Goal: Information Seeking & Learning: Learn about a topic

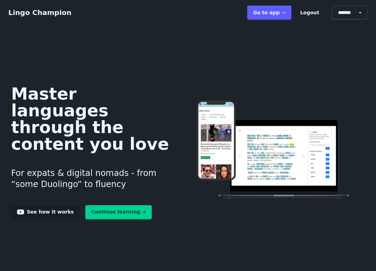
click at [271, 15] on link "Go to app ➝" at bounding box center [269, 13] width 44 height 14
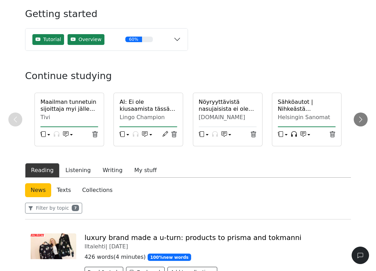
scroll to position [42, 0]
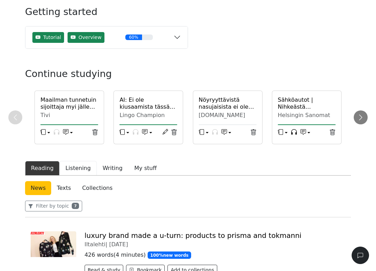
click at [73, 170] on button "Listening" at bounding box center [77, 168] width 37 height 15
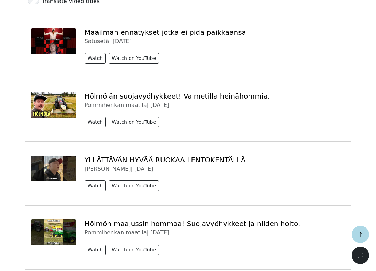
scroll to position [212, 0]
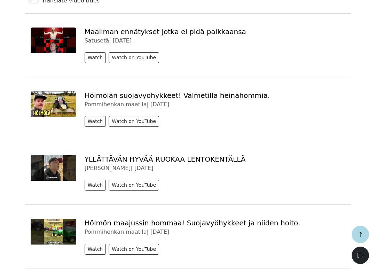
click at [94, 123] on button "Watch" at bounding box center [95, 121] width 22 height 11
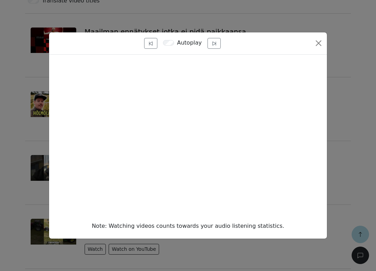
click at [315, 45] on button "Close" at bounding box center [318, 43] width 11 height 11
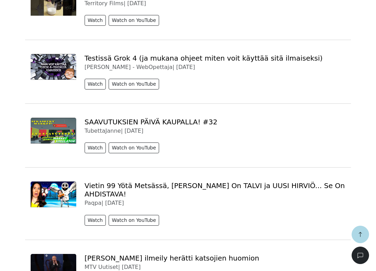
scroll to position [569, 0]
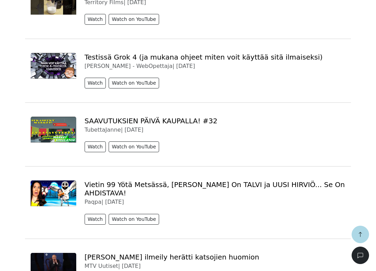
click at [91, 82] on button "Watch" at bounding box center [95, 83] width 22 height 11
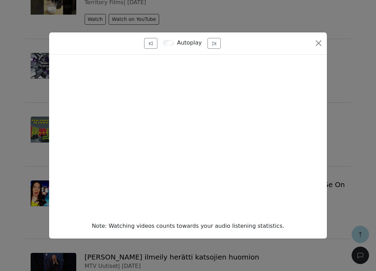
click at [315, 43] on button "Close" at bounding box center [318, 43] width 11 height 11
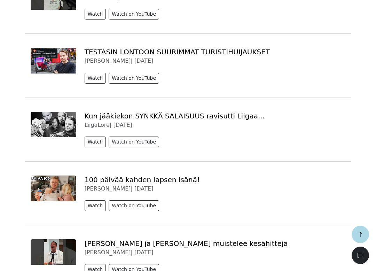
scroll to position [1753, 0]
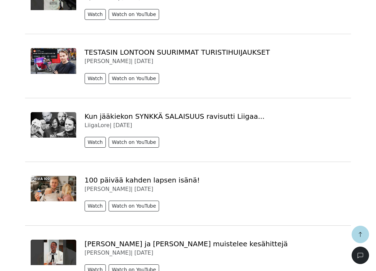
click at [95, 73] on button "Watch" at bounding box center [95, 78] width 22 height 11
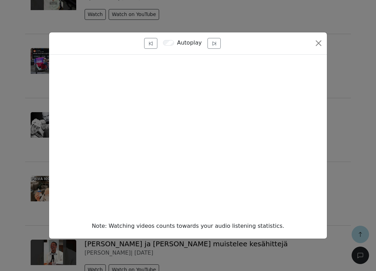
click at [317, 44] on button "Close" at bounding box center [318, 43] width 11 height 11
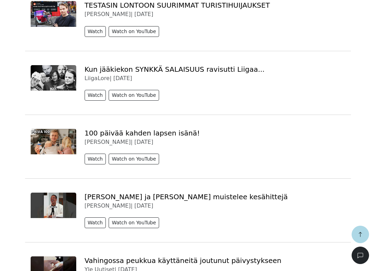
scroll to position [1800, 0]
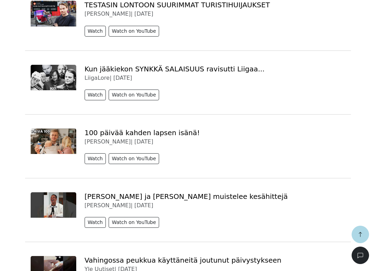
click at [38, 128] on img at bounding box center [54, 140] width 46 height 25
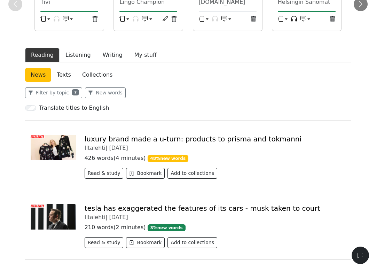
scroll to position [89, 0]
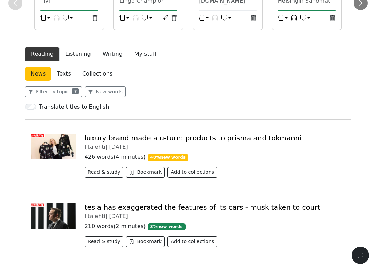
click at [77, 52] on button "Listening" at bounding box center [77, 54] width 37 height 15
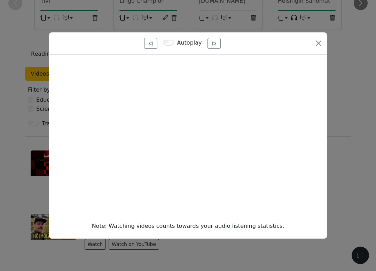
click at [315, 47] on button "Close" at bounding box center [318, 43] width 11 height 11
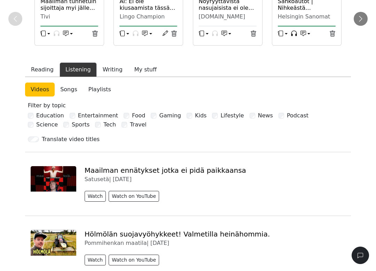
scroll to position [68, 0]
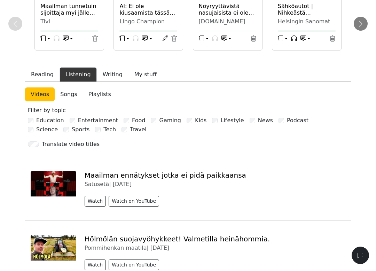
click at [325, 160] on div "Maailman ennätykset jotka ei pidä paikkaansa Satusetä | [DATE] Watch Watch on Y…" at bounding box center [187, 183] width 325 height 55
click at [41, 74] on button "Reading" at bounding box center [42, 74] width 34 height 15
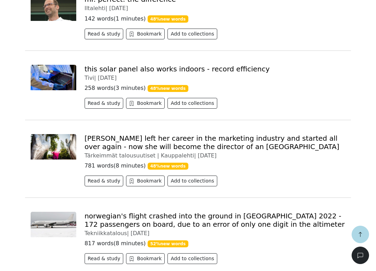
scroll to position [1289, 0]
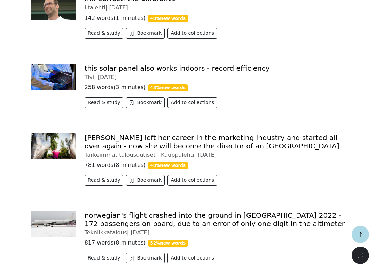
click at [194, 97] on button "Add to collections" at bounding box center [192, 102] width 50 height 11
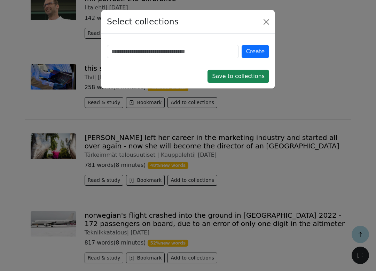
click at [259, 20] on div "Select collections" at bounding box center [187, 22] width 173 height 24
click at [266, 19] on button "Close" at bounding box center [265, 21] width 11 height 11
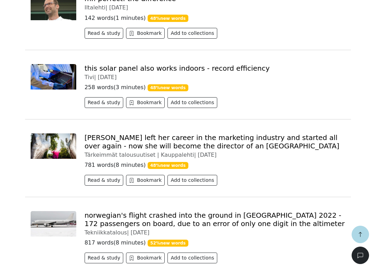
click at [149, 97] on button "Bookmark" at bounding box center [145, 102] width 39 height 11
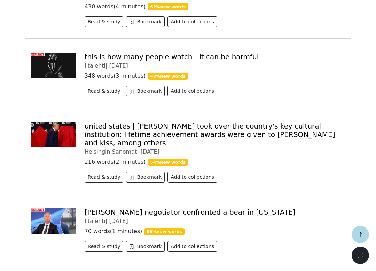
scroll to position [1767, 0]
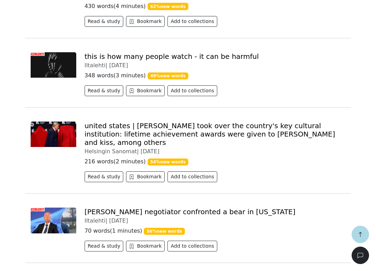
click at [196, 85] on button "Add to collections" at bounding box center [192, 90] width 50 height 11
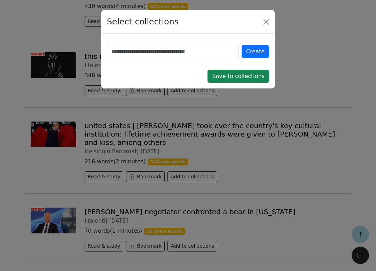
click at [264, 20] on button "Close" at bounding box center [265, 21] width 11 height 11
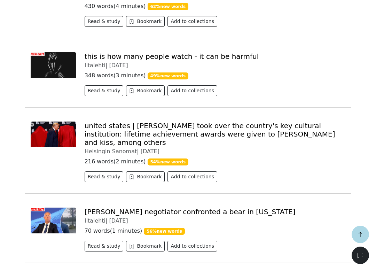
click at [146, 85] on button "Bookmark" at bounding box center [145, 90] width 39 height 11
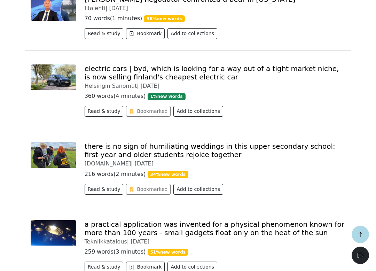
scroll to position [1979, 0]
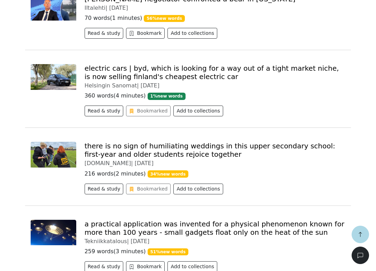
click at [356, 234] on button "button" at bounding box center [359, 233] width 17 height 17
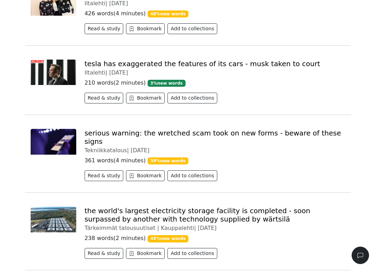
scroll to position [0, 0]
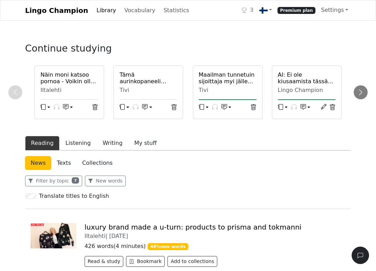
click at [161, 79] on h6 "Tämä aurinkopaneeli toimii myös sisällä - Ennätyksellinen hyötysuhde" at bounding box center [148, 77] width 58 height 13
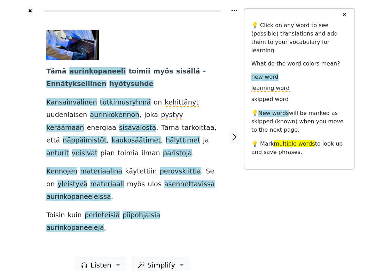
click at [111, 259] on span "Simplify" at bounding box center [100, 264] width 21 height 10
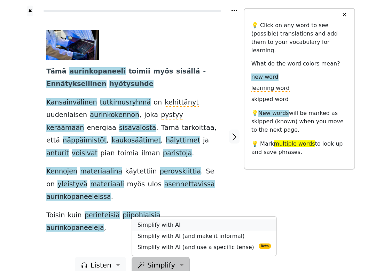
click at [208, 219] on link "Simplify with AI" at bounding box center [204, 224] width 144 height 11
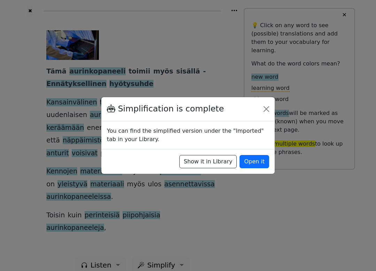
click at [256, 161] on button "Open it" at bounding box center [254, 161] width 30 height 13
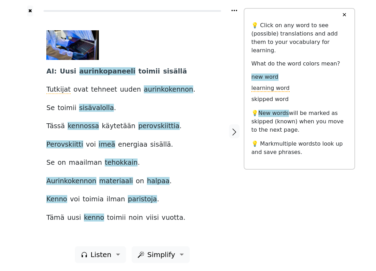
click at [79, 128] on span "kennossa" at bounding box center [82, 126] width 31 height 9
click at [243, 184] on div at bounding box center [234, 130] width 18 height 229
click at [151, 126] on span "perovskiittia" at bounding box center [158, 126] width 41 height 9
click at [231, 199] on div at bounding box center [234, 130] width 18 height 229
click at [128, 200] on span "paristoja" at bounding box center [142, 199] width 29 height 9
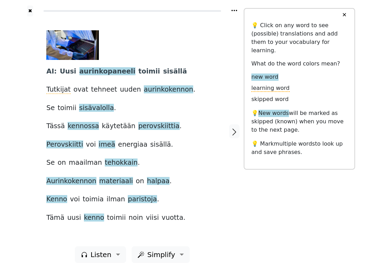
click at [167, 201] on div "AI : Uusi aurinkopaneeli toimii sisällä Tutkijat ovat tehneet uuden aurinkokenn…" at bounding box center [131, 126] width 171 height 193
click at [128, 196] on span "paristoja" at bounding box center [142, 199] width 29 height 9
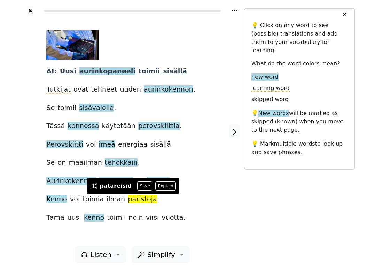
click at [261, 191] on div "✖ AI : Uusi aurinkopaneeli toimii sisällä Tutkijat ovat tehneet uuden aurinkoke…" at bounding box center [188, 135] width 334 height 271
click at [243, 182] on div at bounding box center [234, 130] width 18 height 229
click at [212, 187] on div "AI : Uusi aurinkopaneeli toimii sisällä Tutkijat ovat tehneet uuden aurinkokenn…" at bounding box center [131, 126] width 171 height 193
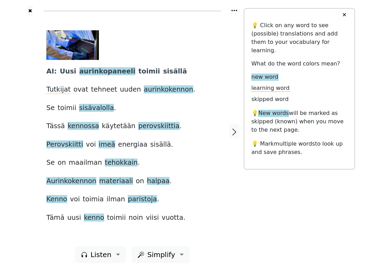
click at [88, 216] on span "kenno" at bounding box center [94, 217] width 20 height 9
click at [237, 190] on div at bounding box center [234, 130] width 18 height 229
click at [55, 198] on span "Kenno" at bounding box center [56, 199] width 21 height 9
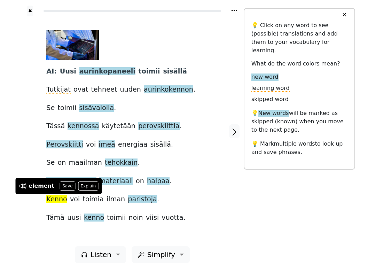
click at [63, 186] on button "Save" at bounding box center [67, 185] width 15 height 9
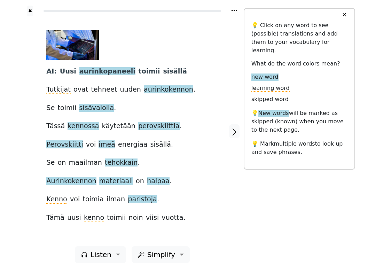
click at [232, 136] on icon "button" at bounding box center [234, 132] width 8 height 8
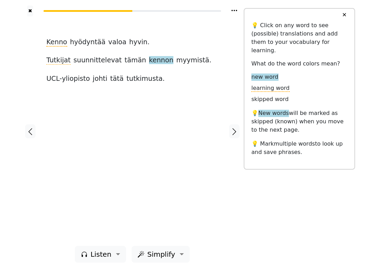
click at [81, 45] on span "hyödyntää" at bounding box center [87, 42] width 35 height 9
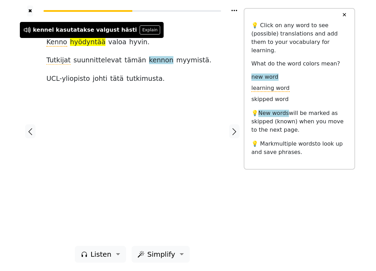
click at [215, 165] on div "Kenno hyödyntää valoa hyvin . Tutkijat suunnittelevat tämän kennon myymistä . U…" at bounding box center [131, 130] width 185 height 229
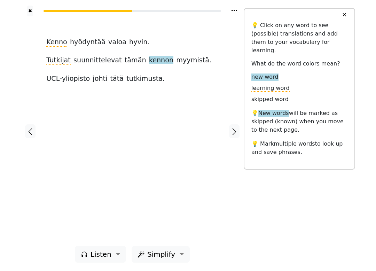
click at [236, 129] on icon "button" at bounding box center [234, 131] width 8 height 8
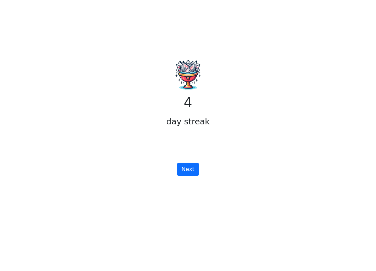
click at [191, 174] on button "Next" at bounding box center [188, 168] width 22 height 13
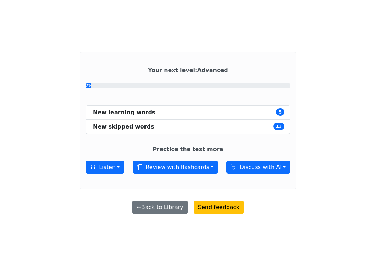
click at [145, 213] on button "← Back to Library" at bounding box center [160, 206] width 56 height 13
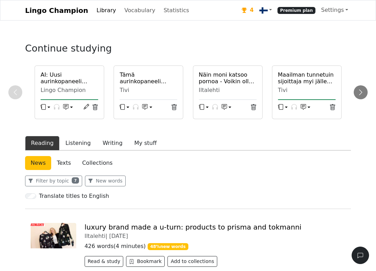
click at [239, 82] on h6 "Näin moni katsoo pornoa - Voikin olla haitallista" at bounding box center [228, 77] width 58 height 13
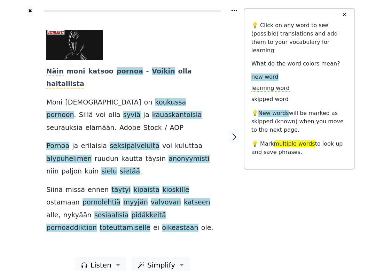
click at [111, 259] on span "Simplify" at bounding box center [100, 264] width 21 height 10
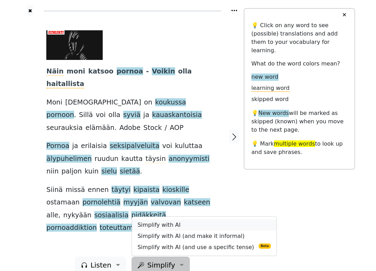
click at [147, 219] on link "Simplify with AI" at bounding box center [204, 224] width 144 height 11
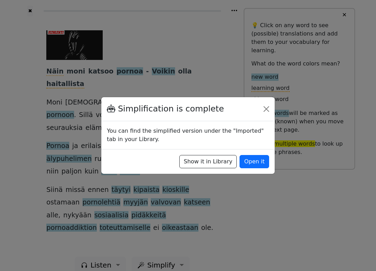
click at [255, 158] on button "Open it" at bounding box center [254, 161] width 30 height 13
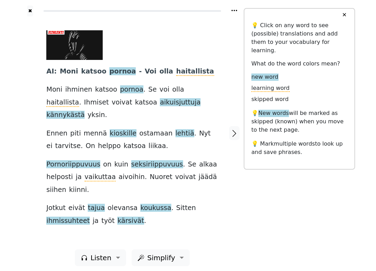
click at [176, 75] on span "haitallista" at bounding box center [195, 71] width 38 height 9
click at [210, 73] on div "AI : Moni katsoo pornoa - Voi olla haitallista Moni ihminen katsoo pornoa . Se …" at bounding box center [131, 128] width 171 height 196
click at [160, 103] on span "aikuisjuttuja" at bounding box center [180, 102] width 41 height 9
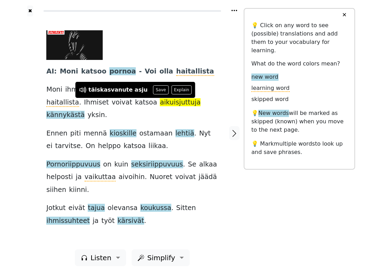
click at [153, 89] on button "Save" at bounding box center [160, 89] width 15 height 9
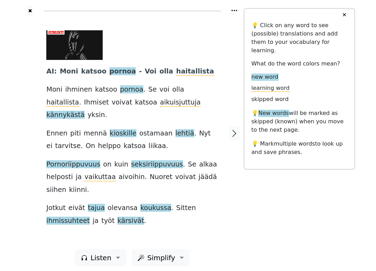
click at [88, 172] on span "vaikuttaa" at bounding box center [99, 176] width 31 height 9
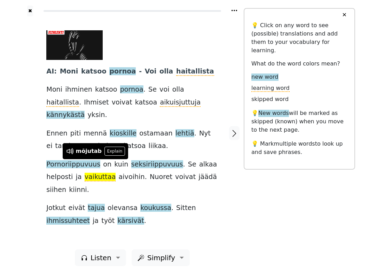
click at [275, 188] on div "✖ AI : Moni katsoo pornoa - Voi olla haitallista Moni ihminen katsoo pornoa . S…" at bounding box center [188, 137] width 334 height 274
click at [267, 171] on div "✖ AI : Moni katsoo pornoa - Voi olla haitallista Moni ihminen katsoo pornoa . S…" at bounding box center [188, 137] width 334 height 274
click at [119, 172] on span "aivoihin" at bounding box center [132, 176] width 26 height 9
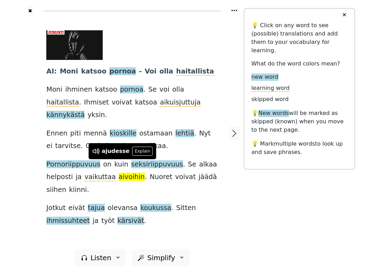
click at [214, 179] on div "AI : Moni katsoo pornoa - Voi olla haitallista Moni ihminen katsoo pornoa . Se …" at bounding box center [131, 128] width 171 height 196
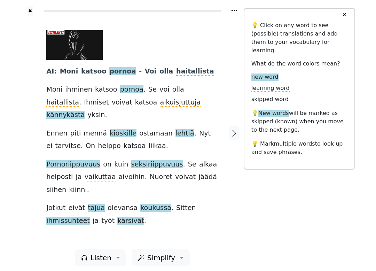
click at [140, 203] on span "koukussa" at bounding box center [155, 207] width 31 height 9
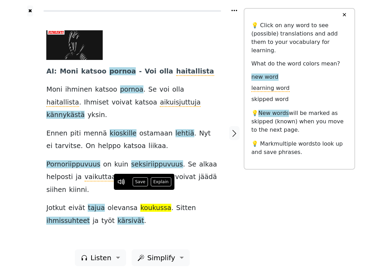
click at [162, 177] on button "Explain" at bounding box center [161, 181] width 21 height 9
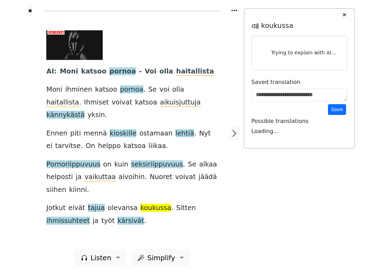
click at [234, 132] on icon "button" at bounding box center [234, 133] width 8 height 8
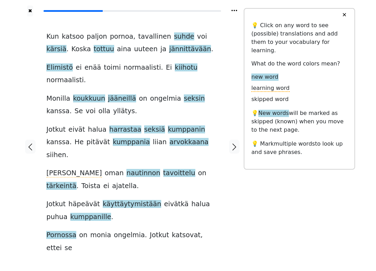
click at [55, 70] on span "Elimistö" at bounding box center [59, 67] width 26 height 9
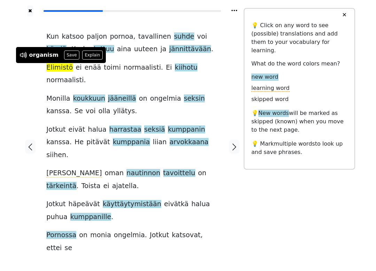
click at [64, 57] on button "Save" at bounding box center [71, 54] width 15 height 9
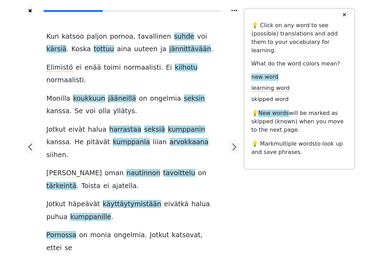
click at [175, 71] on span "kiihotu" at bounding box center [186, 67] width 23 height 9
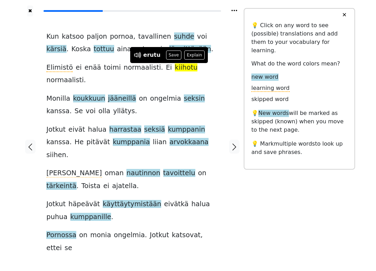
click at [171, 57] on button "Save" at bounding box center [173, 54] width 15 height 9
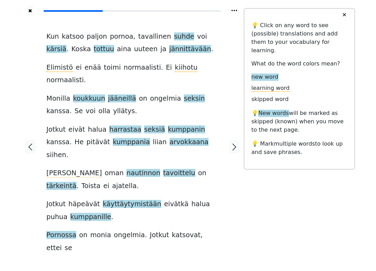
click at [163, 169] on span "tavoittelu" at bounding box center [179, 173] width 32 height 9
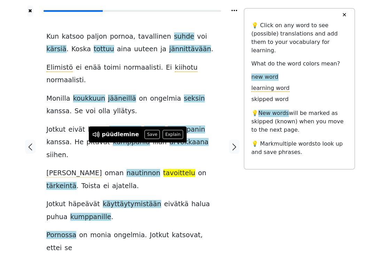
click at [146, 132] on button "Save" at bounding box center [151, 134] width 15 height 9
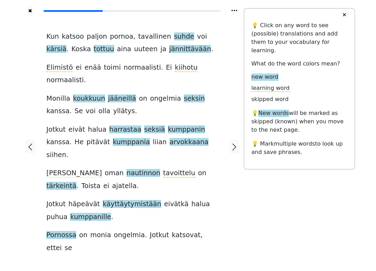
click at [119, 200] on span "käyttäytymistään" at bounding box center [132, 204] width 58 height 9
click at [77, 200] on span "häpeävät" at bounding box center [83, 204] width 31 height 9
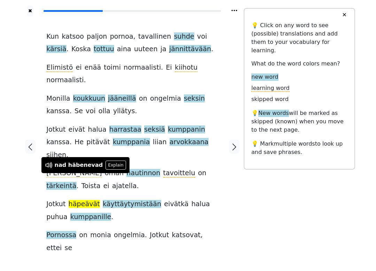
click at [243, 172] on div at bounding box center [234, 146] width 18 height 260
click at [248, 169] on div "✖ Kun katsoo paljon pornoa , tavallinen suhde voi kärsiä . Koska tottuu aina uu…" at bounding box center [188, 150] width 334 height 301
click at [211, 186] on div "Kun katsoo paljon pornoa , tavallinen suhde voi kärsiä . Koska tottuu aina uute…" at bounding box center [131, 142] width 171 height 224
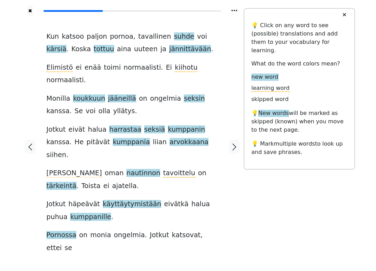
click at [234, 143] on icon "button" at bounding box center [234, 147] width 8 height 8
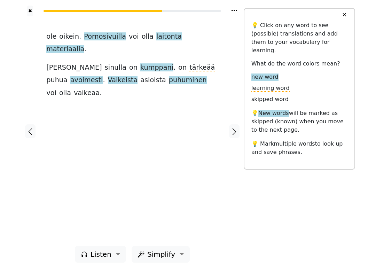
click at [156, 35] on span "laitonta" at bounding box center [168, 36] width 25 height 9
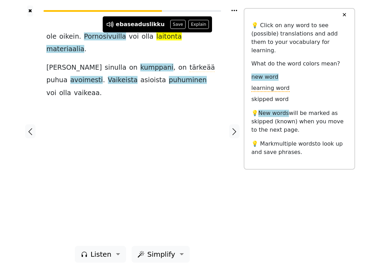
click at [170, 26] on button "Save" at bounding box center [177, 24] width 15 height 9
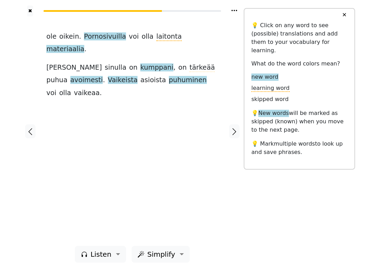
click at [140, 63] on span "kumppani" at bounding box center [156, 67] width 33 height 9
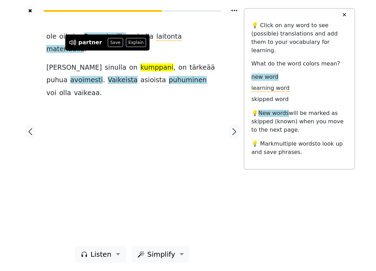
click at [111, 46] on button "Save" at bounding box center [114, 42] width 15 height 9
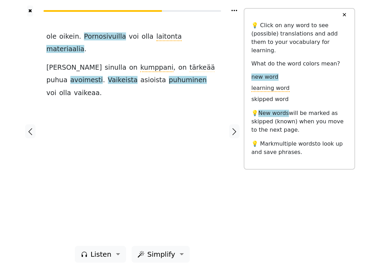
click at [103, 76] on span "avoimesti" at bounding box center [86, 80] width 33 height 9
click at [91, 105] on div "[PERSON_NAME] . Pornosivuilla voi olla laitonta materiaalia . Jos sinulla on ku…" at bounding box center [131, 130] width 185 height 229
click at [108, 76] on span "Vaikeista" at bounding box center [123, 80] width 30 height 9
click at [169, 76] on span "puhuminen" at bounding box center [188, 80] width 38 height 9
click at [104, 112] on div "[PERSON_NAME] . Pornosivuilla voi olla laitonta materiaalia . Jos sinulla on ku…" at bounding box center [131, 130] width 185 height 229
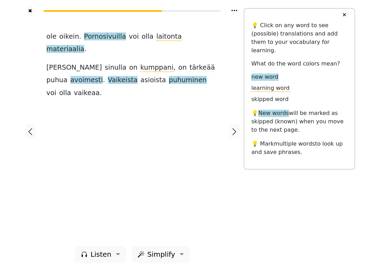
click at [232, 129] on icon "button" at bounding box center [234, 131] width 8 height 8
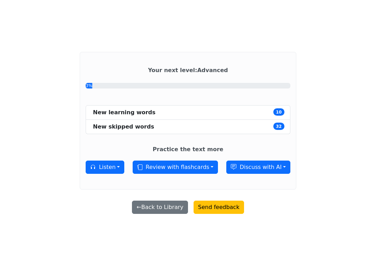
click at [199, 174] on button "Review with flashcards" at bounding box center [174, 166] width 85 height 13
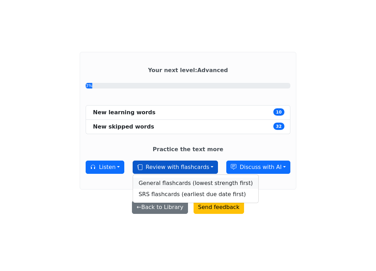
click at [231, 188] on link "General flashcards (lowest strength first)" at bounding box center [195, 182] width 125 height 11
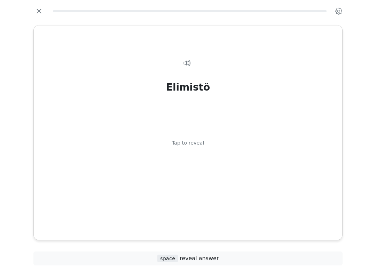
click at [292, 148] on div "Elimistö Tap to reveal" at bounding box center [187, 142] width 291 height 190
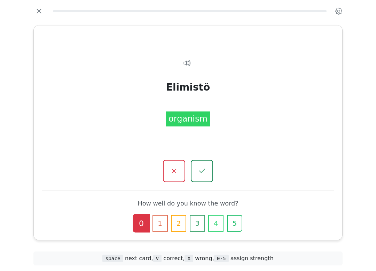
click at [197, 225] on button "3" at bounding box center [197, 223] width 15 height 17
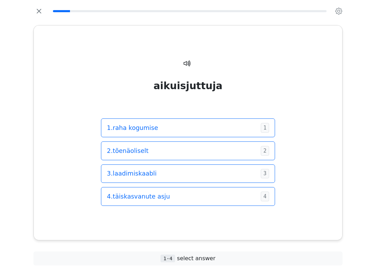
click at [234, 192] on span "4 . täiskasvanute asju" at bounding box center [181, 196] width 148 height 9
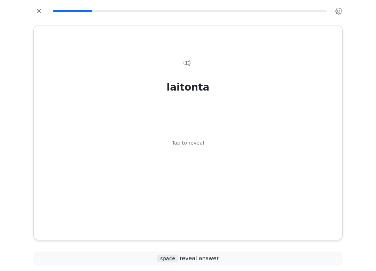
click at [240, 176] on div "laitonta Tap to reveal" at bounding box center [187, 142] width 291 height 190
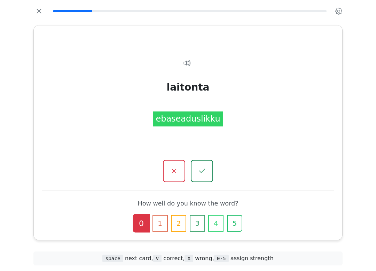
click at [183, 64] on icon at bounding box center [187, 62] width 8 height 8
click at [259, 164] on div at bounding box center [187, 171] width 291 height 22
click at [208, 173] on button "button" at bounding box center [202, 171] width 22 height 22
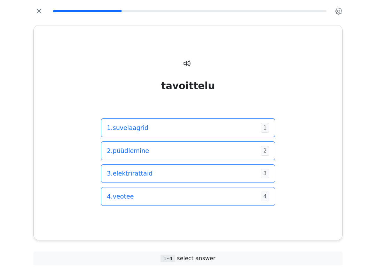
click at [239, 146] on span "2 . püüdlemine" at bounding box center [181, 150] width 148 height 9
click at [297, 145] on div "kumppani 1 . plaanid 1 2 . asemele 2 3 . partner 3 4 . seaduslik 4" at bounding box center [187, 136] width 291 height 179
click at [247, 169] on span "3 . partner" at bounding box center [181, 173] width 148 height 9
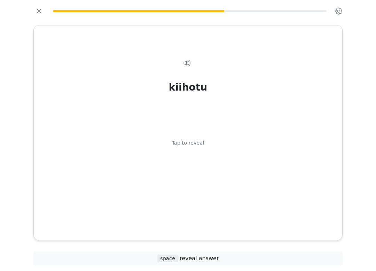
click at [243, 143] on div "kiihotu Tap to reveal" at bounding box center [187, 142] width 291 height 190
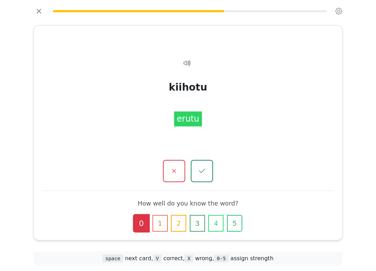
click at [208, 173] on button "button" at bounding box center [202, 171] width 22 height 22
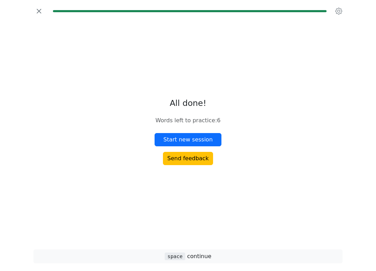
click at [36, 13] on icon "button" at bounding box center [39, 11] width 10 height 10
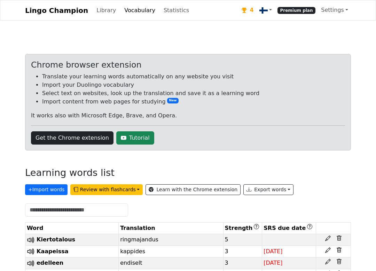
click at [94, 14] on link "Library" at bounding box center [106, 10] width 25 height 14
